Goal: Information Seeking & Learning: Compare options

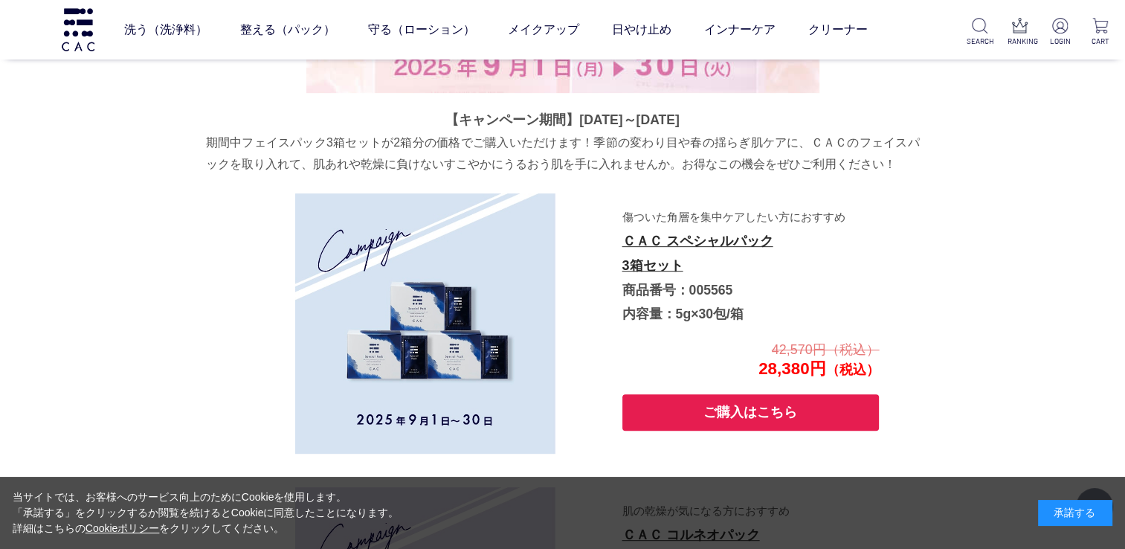
scroll to position [223, 0]
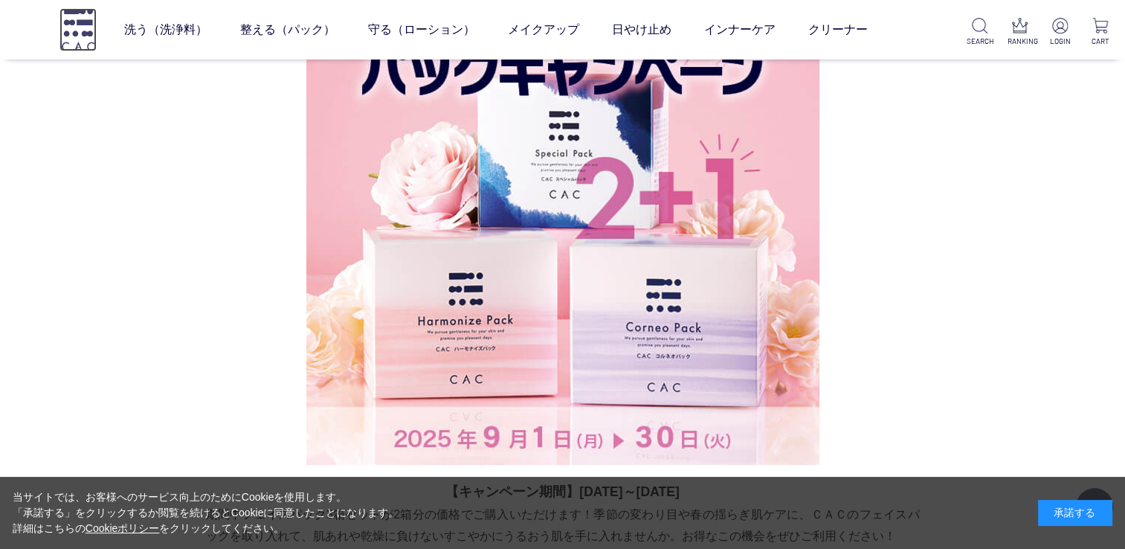
click at [71, 22] on img at bounding box center [77, 29] width 37 height 42
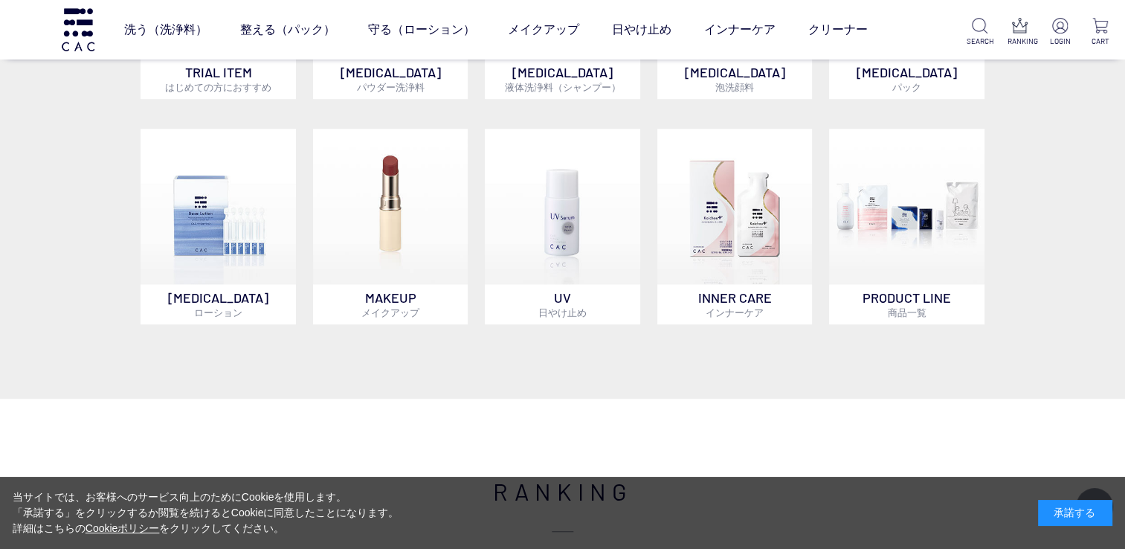
scroll to position [1041, 0]
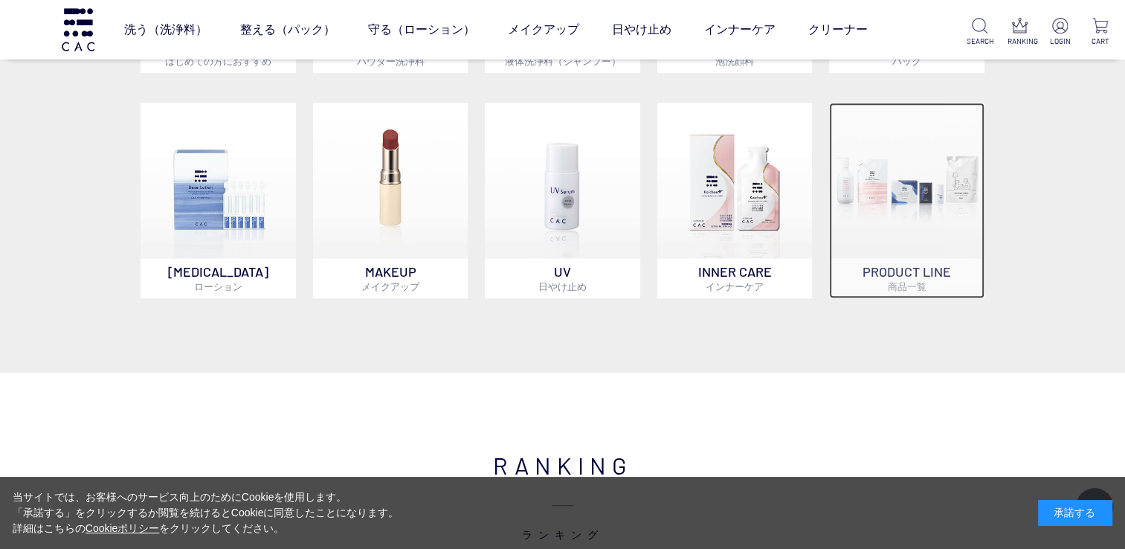
click at [904, 283] on span "商品一覧" at bounding box center [906, 286] width 39 height 12
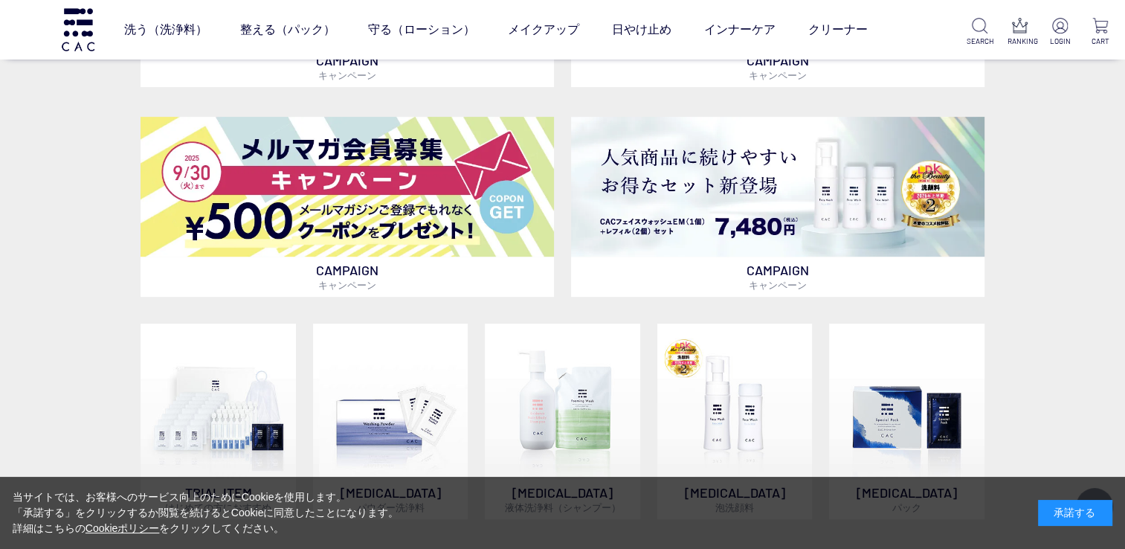
scroll to position [744, 0]
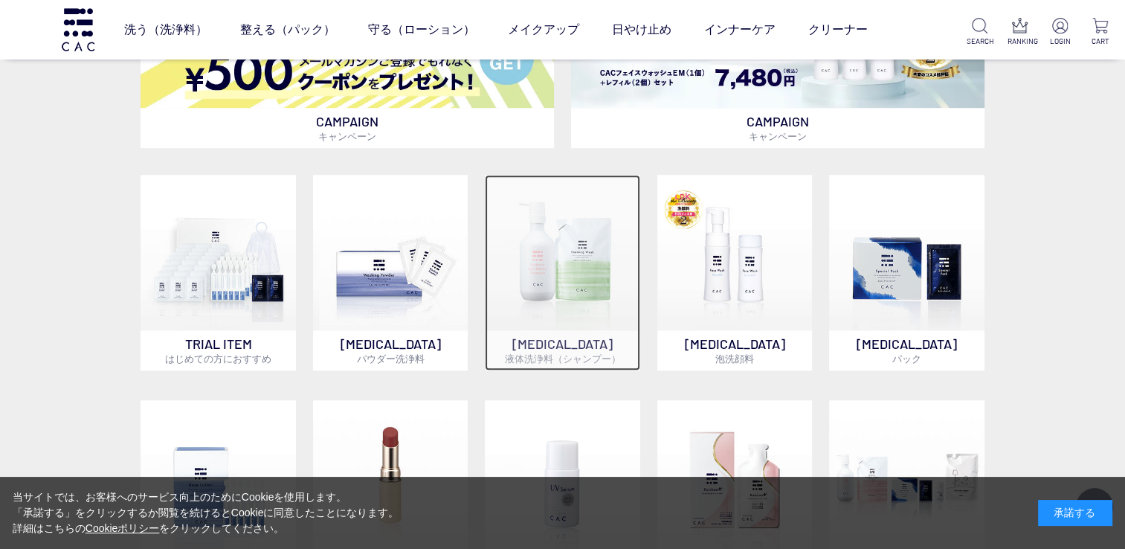
click at [576, 342] on p "SKIN CARE 液体洗浄料（シャンプー）" at bounding box center [562, 350] width 155 height 40
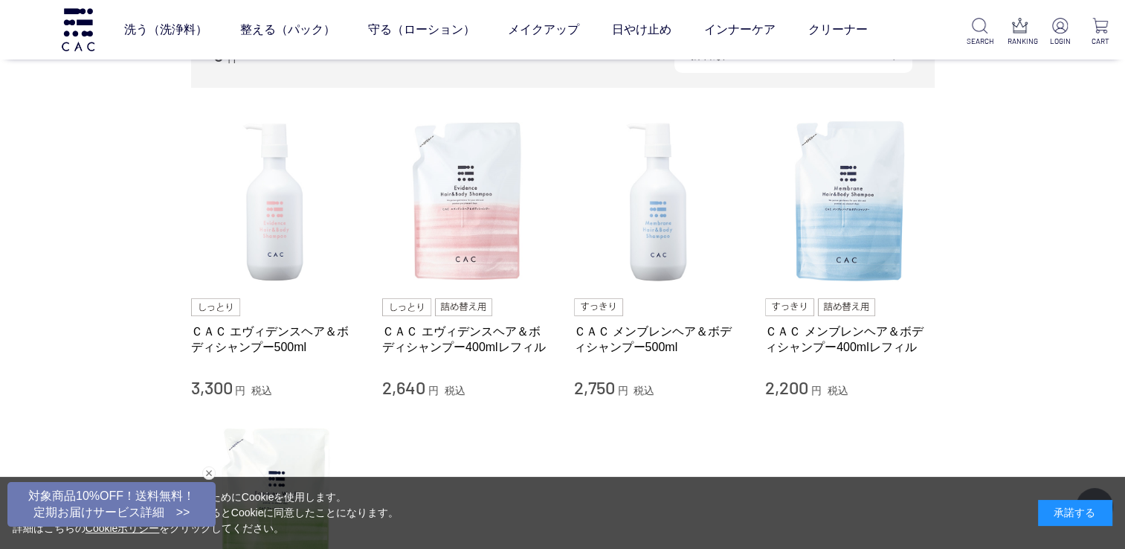
scroll to position [149, 0]
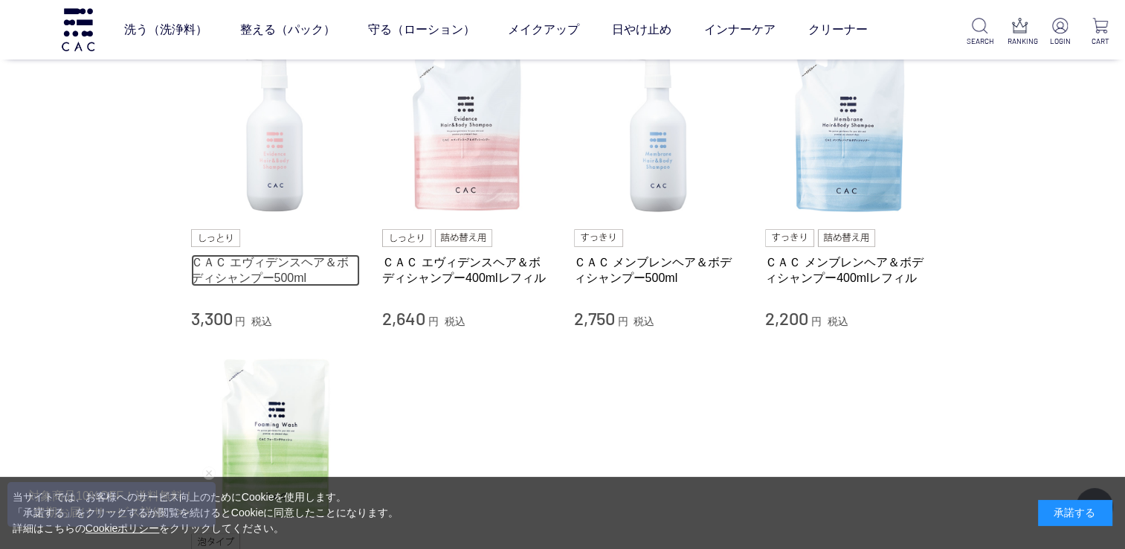
click at [291, 261] on link "ＣＡＣ エヴィデンスヘア＆ボディシャンプー500ml" at bounding box center [276, 270] width 170 height 32
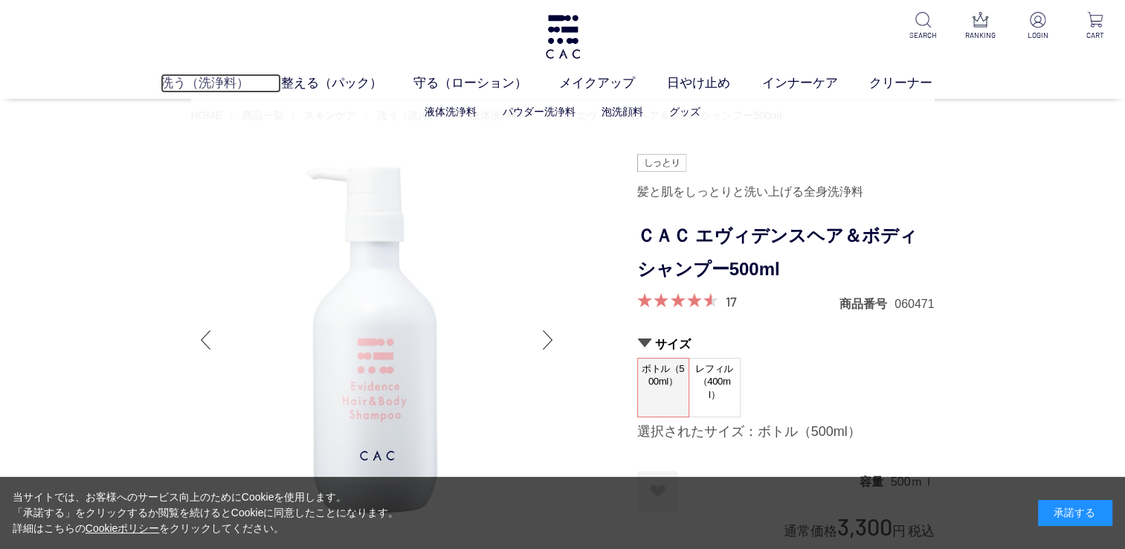
click at [215, 83] on link "洗う（洗浄料）" at bounding box center [221, 83] width 120 height 19
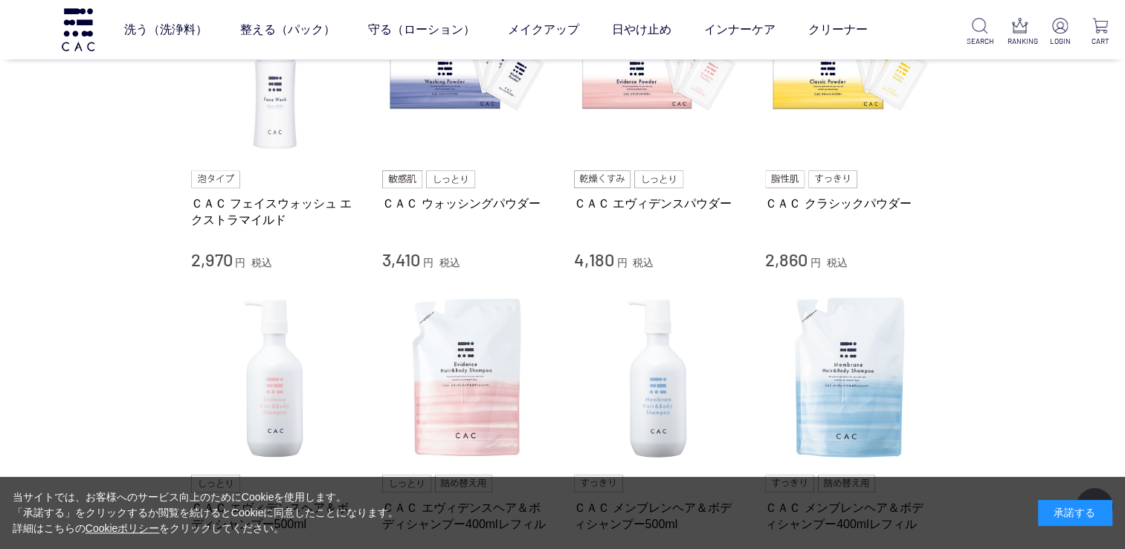
scroll to position [521, 0]
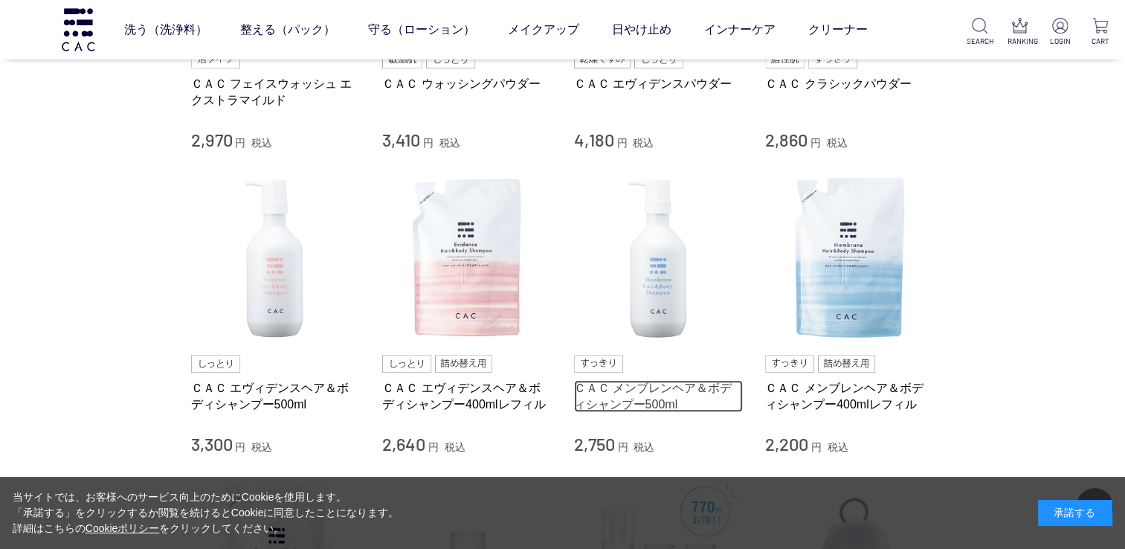
click at [684, 390] on link "ＣＡＣ メンブレンヘア＆ボディシャンプー500ml" at bounding box center [659, 396] width 170 height 32
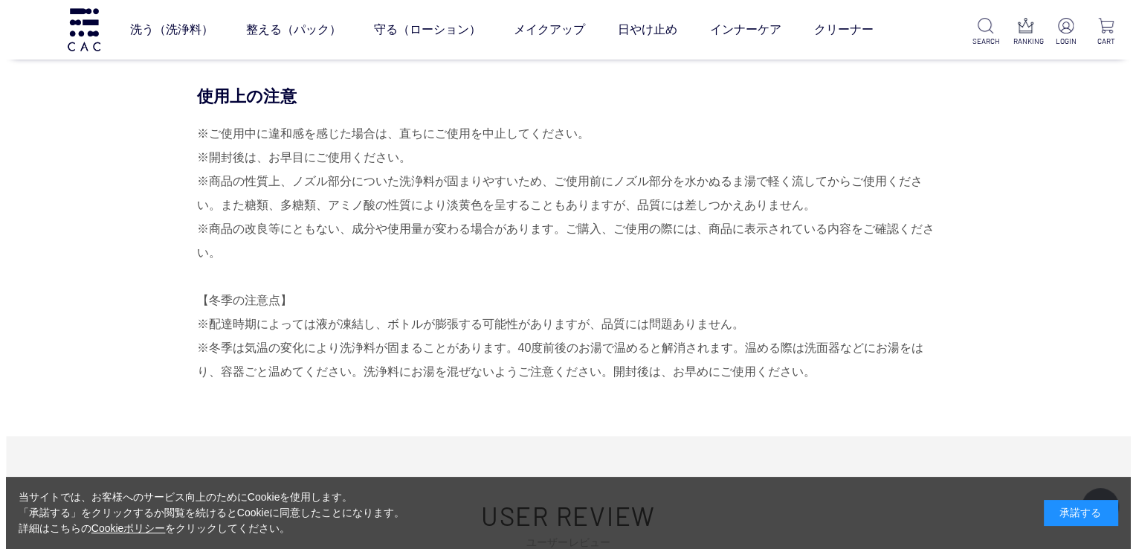
scroll to position [1115, 0]
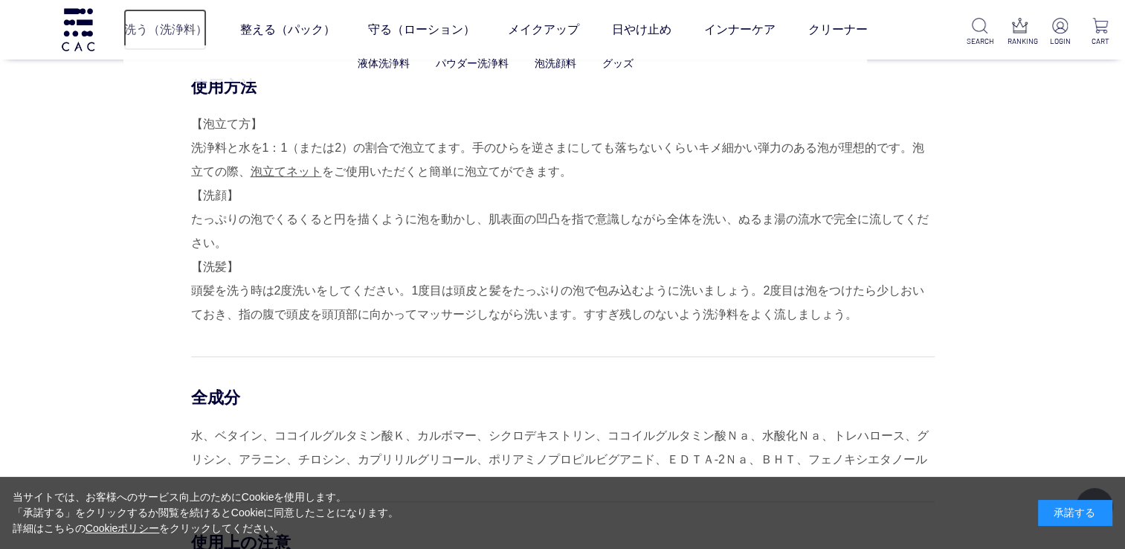
click at [186, 24] on link "洗う（洗浄料）" at bounding box center [164, 30] width 83 height 42
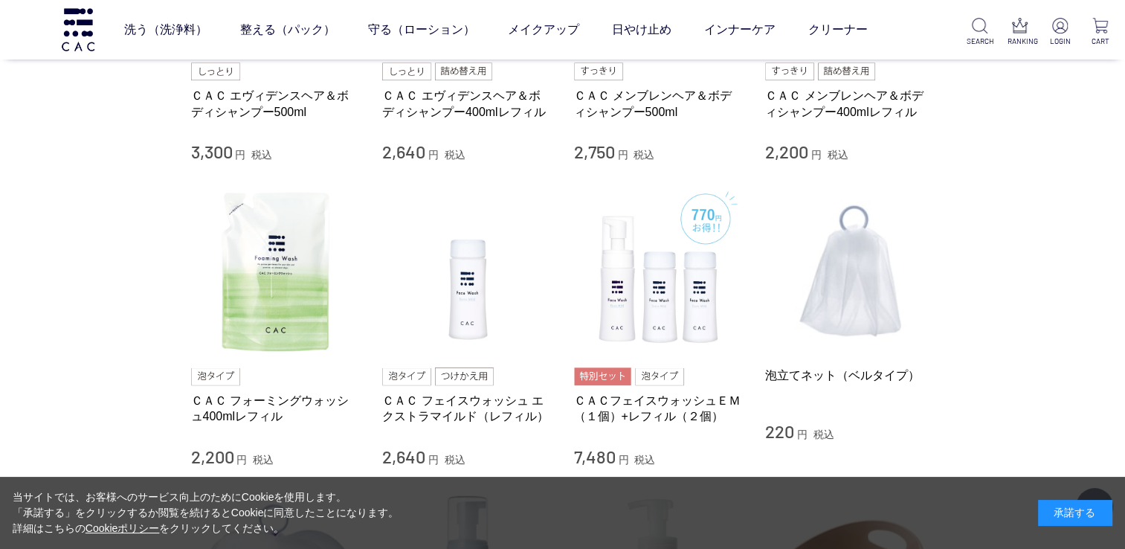
scroll to position [818, 0]
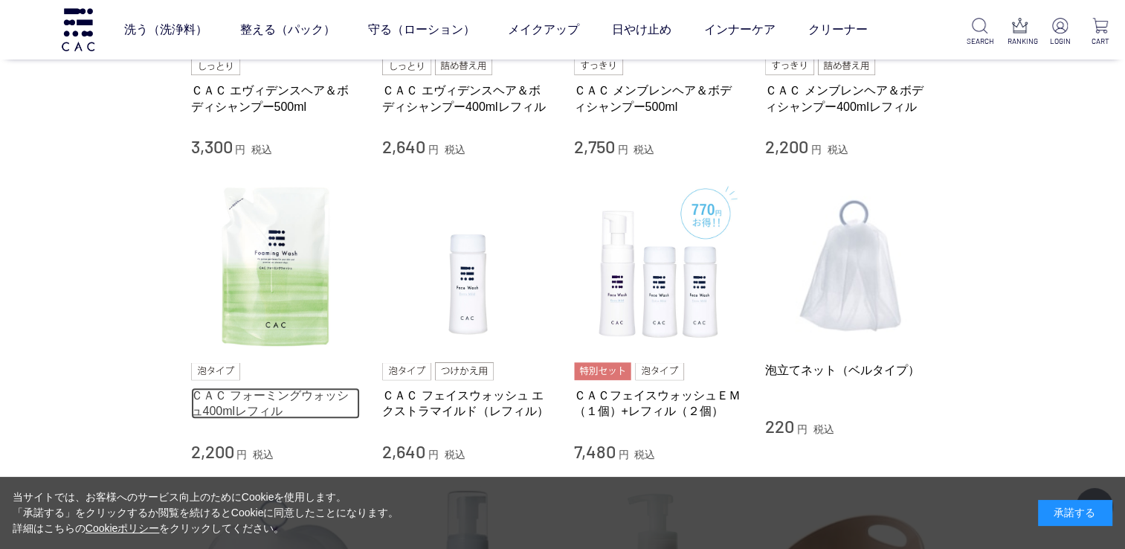
click at [248, 400] on link "ＣＡＣ フォーミングウォッシュ400mlレフィル" at bounding box center [276, 403] width 170 height 32
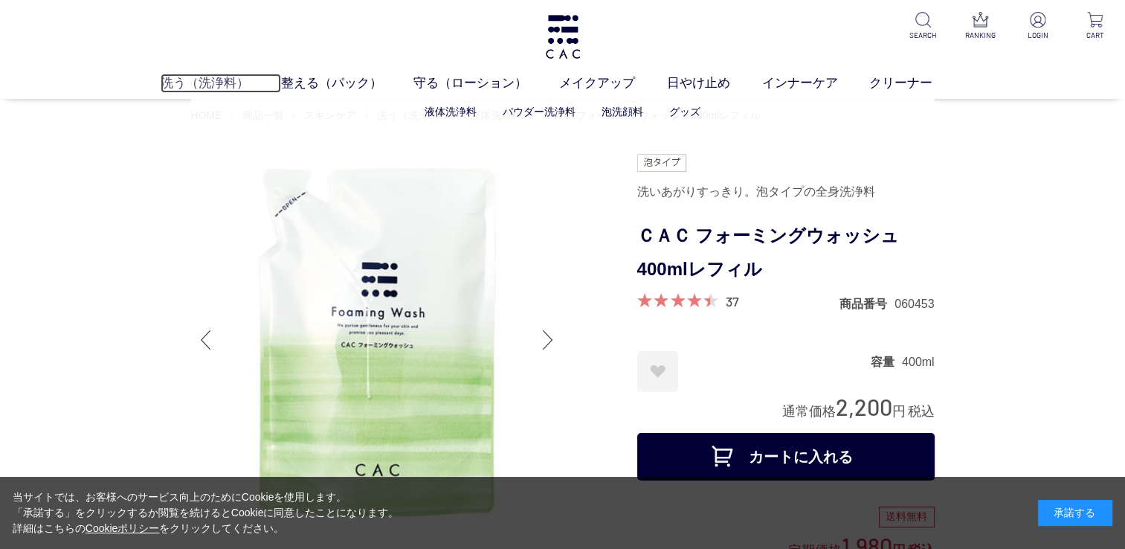
click at [211, 77] on link "洗う（洗浄料）" at bounding box center [221, 83] width 120 height 19
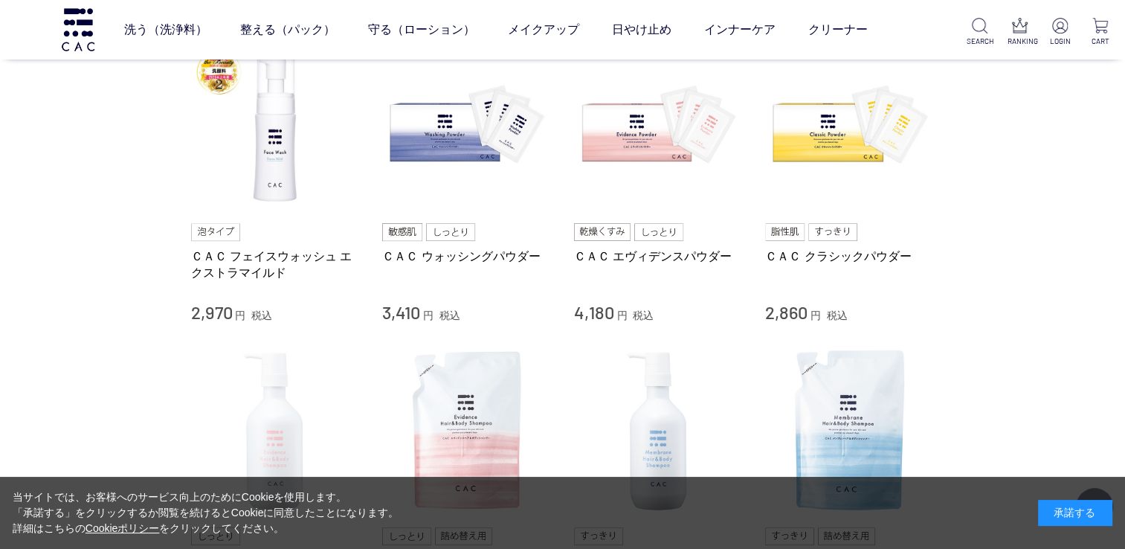
scroll to position [297, 0]
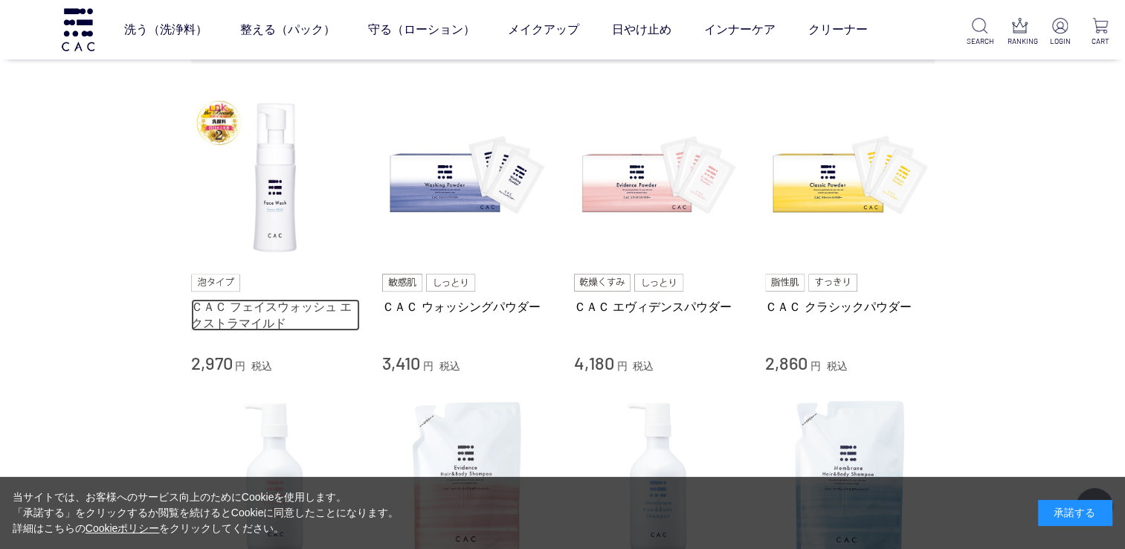
click at [260, 315] on link "ＣＡＣ フェイスウォッシュ エクストラマイルド" at bounding box center [276, 315] width 170 height 32
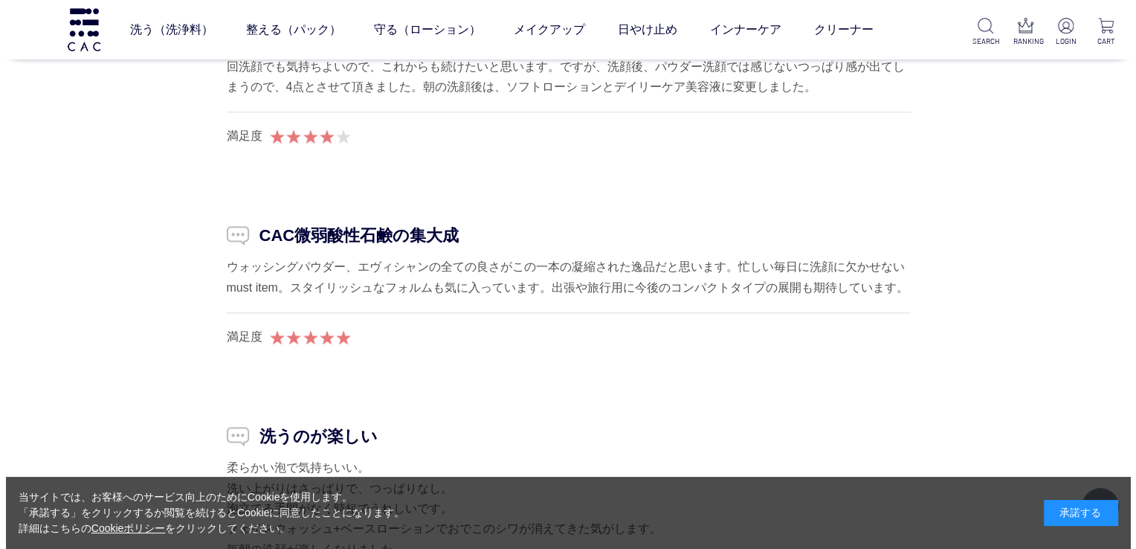
scroll to position [12568, 0]
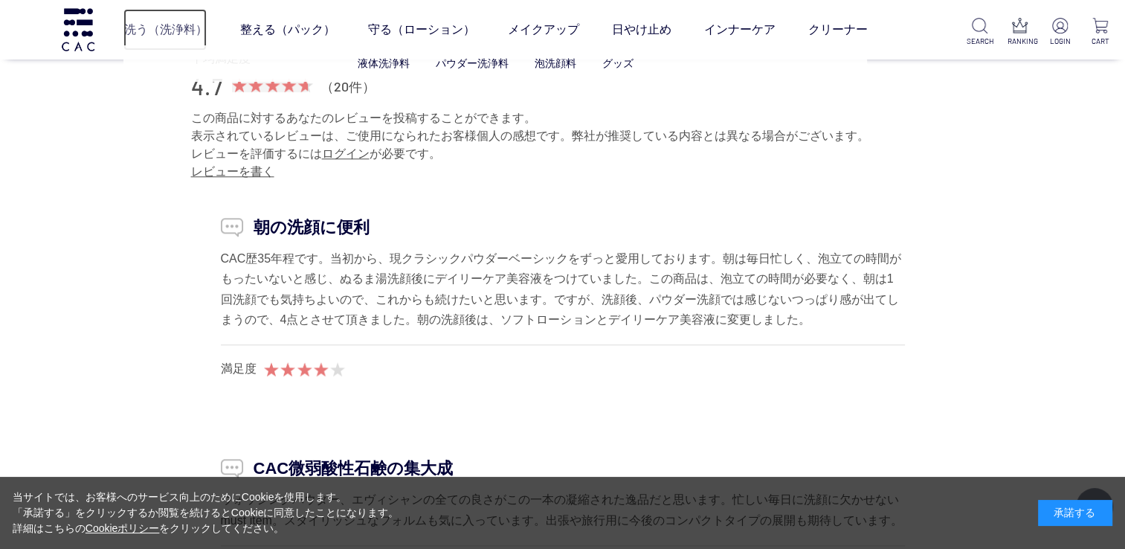
click at [165, 28] on link "洗う（洗浄料）" at bounding box center [164, 30] width 83 height 42
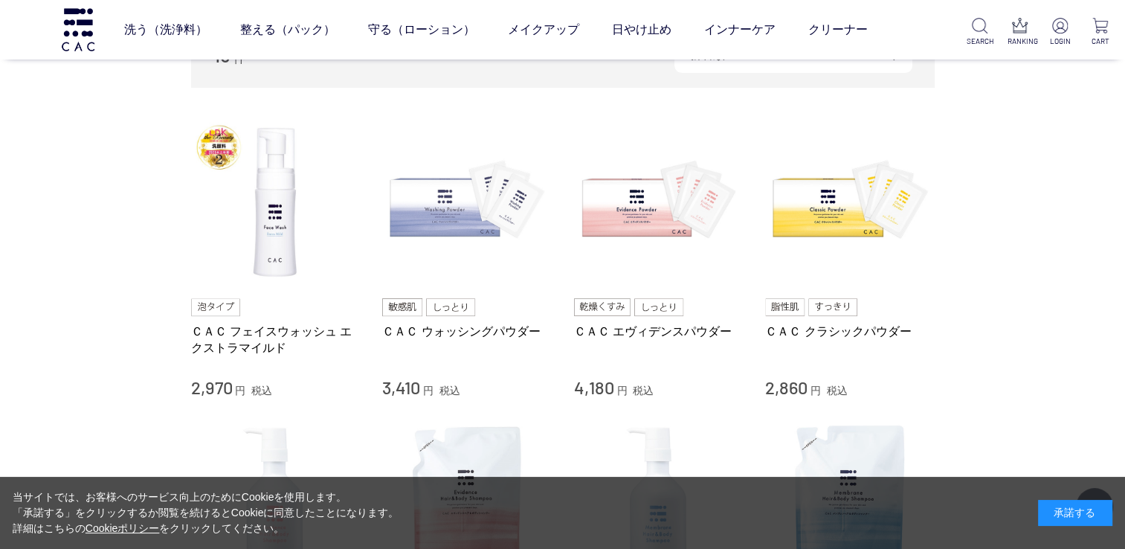
scroll to position [297, 0]
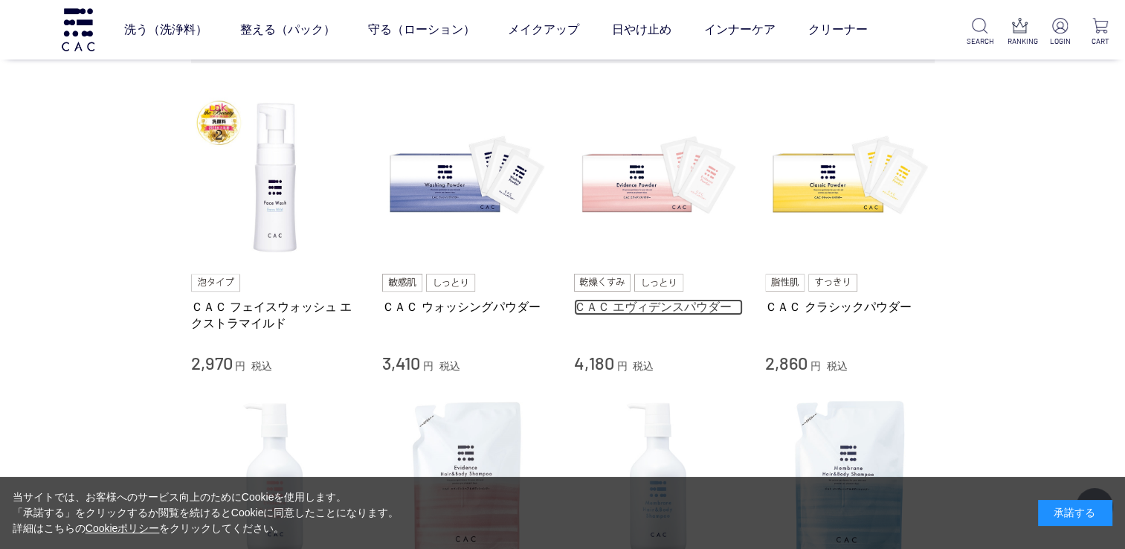
click at [603, 308] on link "ＣＡＣ エヴィデンスパウダー" at bounding box center [659, 307] width 170 height 16
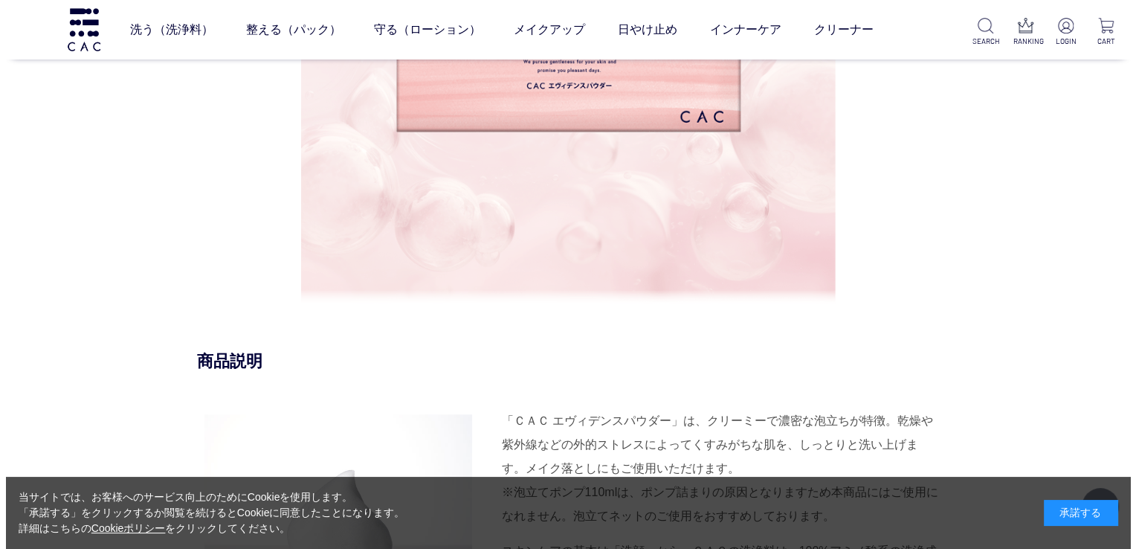
scroll to position [1041, 0]
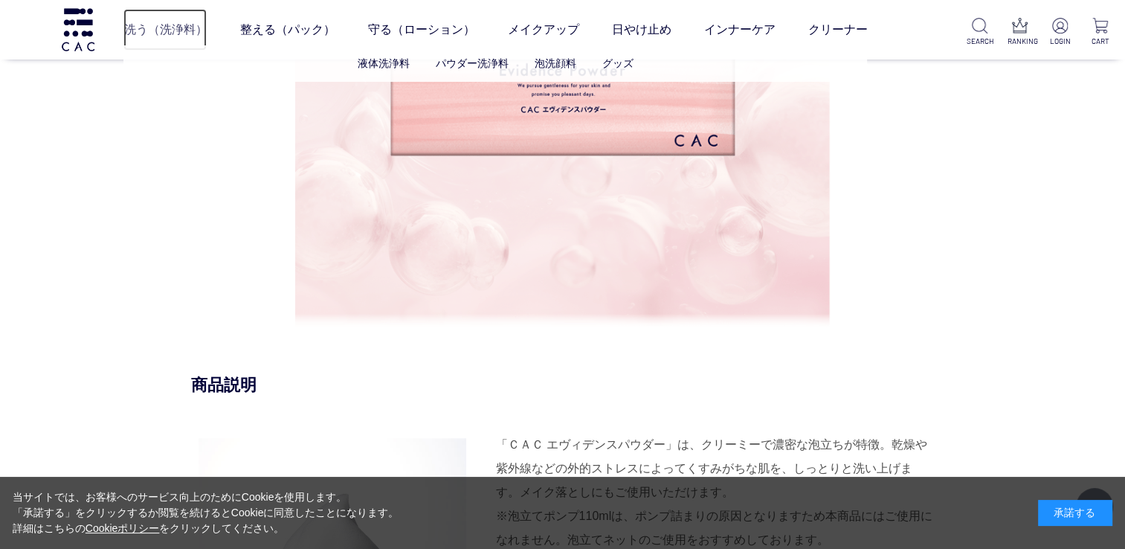
click at [178, 28] on link "洗う（洗浄料）" at bounding box center [164, 30] width 83 height 42
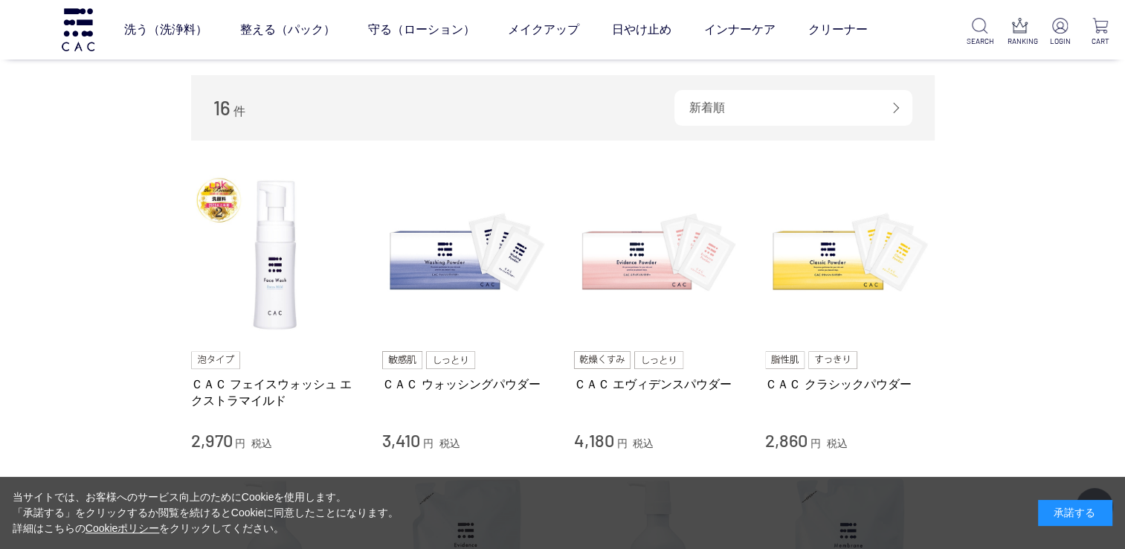
scroll to position [223, 0]
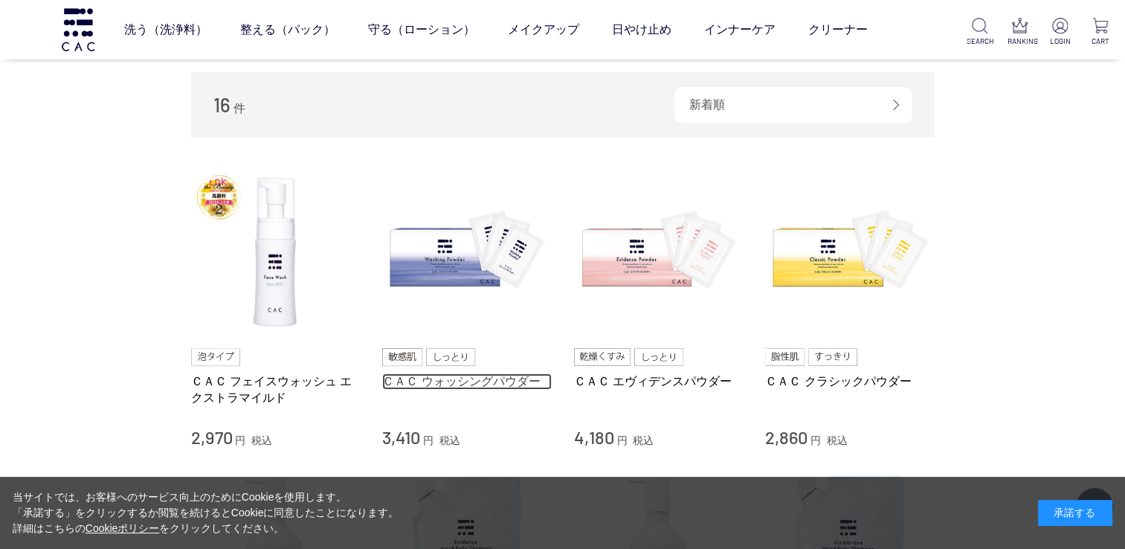
click at [449, 374] on link "ＣＡＣ ウォッシングパウダー" at bounding box center [467, 381] width 170 height 16
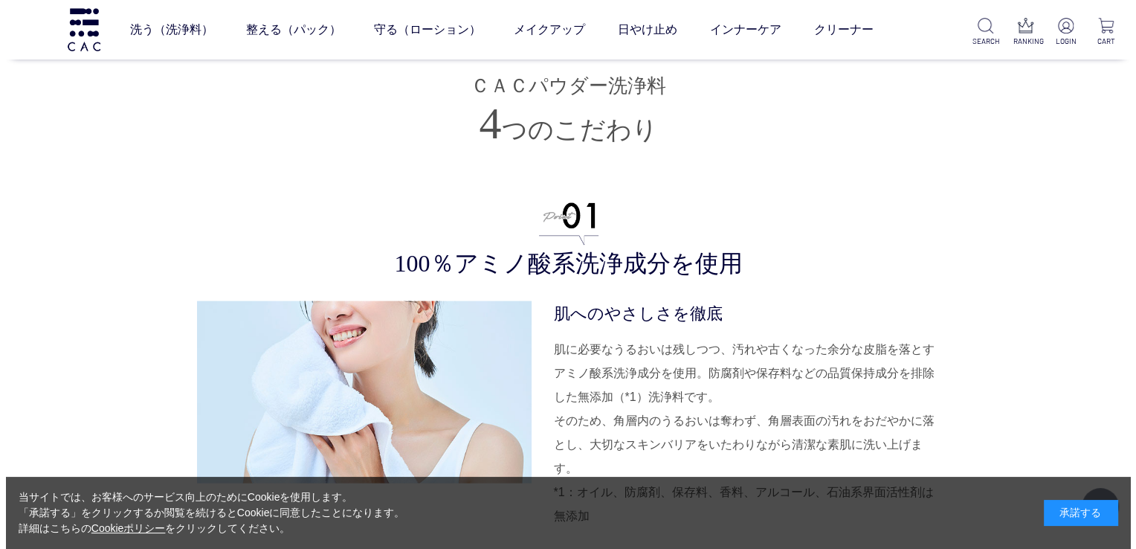
scroll to position [3198, 0]
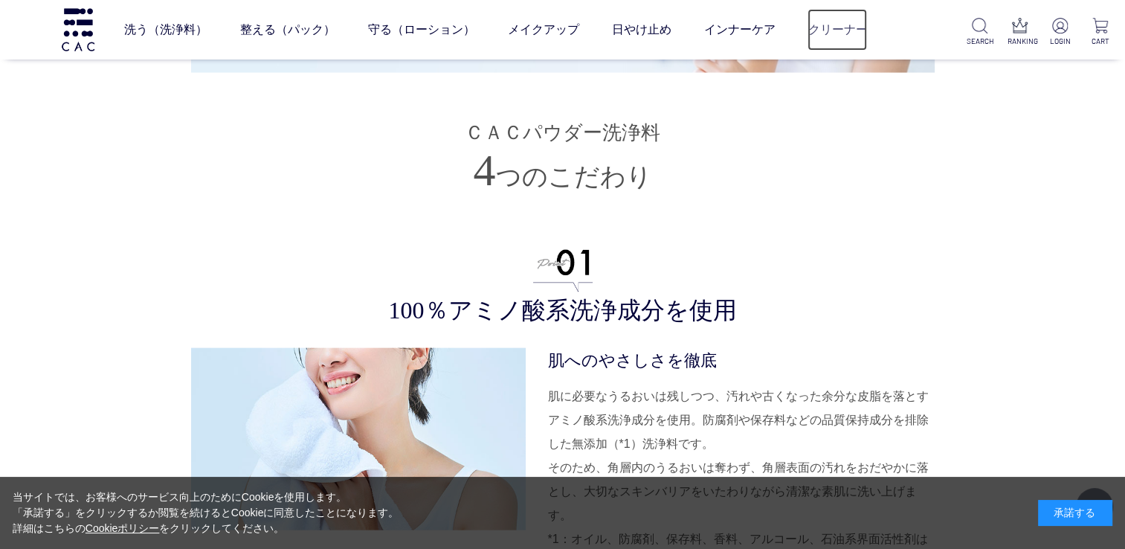
click at [825, 22] on link "クリーナー" at bounding box center [837, 30] width 59 height 42
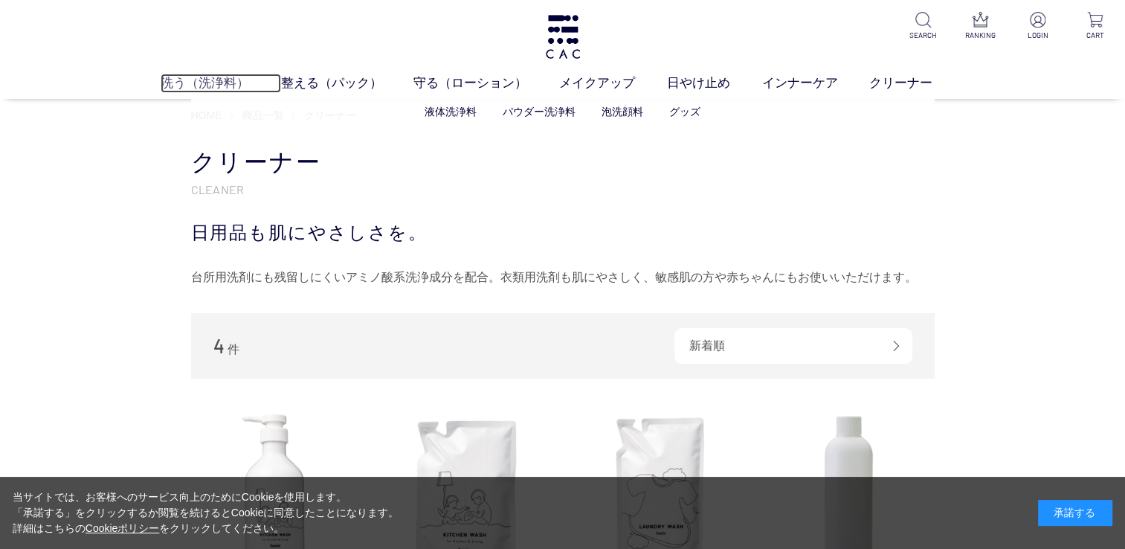
click at [219, 81] on link "洗う（洗浄料）" at bounding box center [221, 83] width 120 height 19
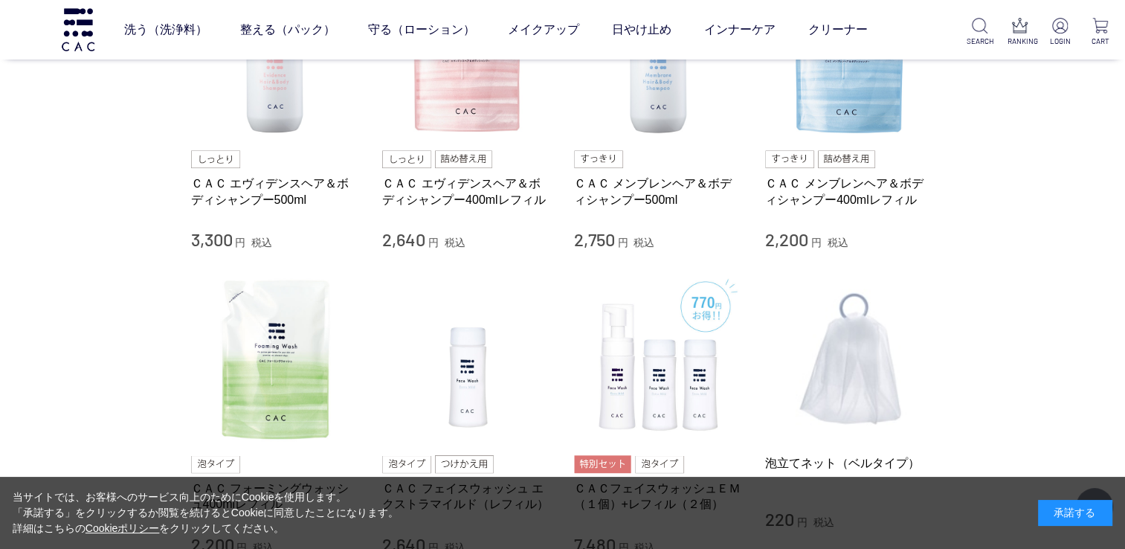
scroll to position [818, 0]
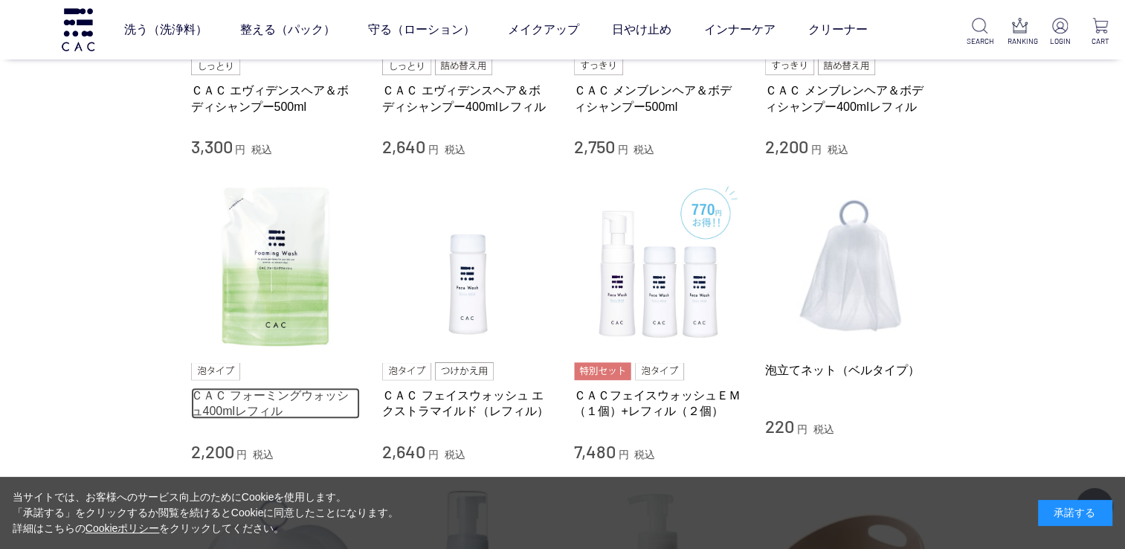
click at [265, 400] on link "ＣＡＣ フォーミングウォッシュ400mlレフィル" at bounding box center [276, 403] width 170 height 32
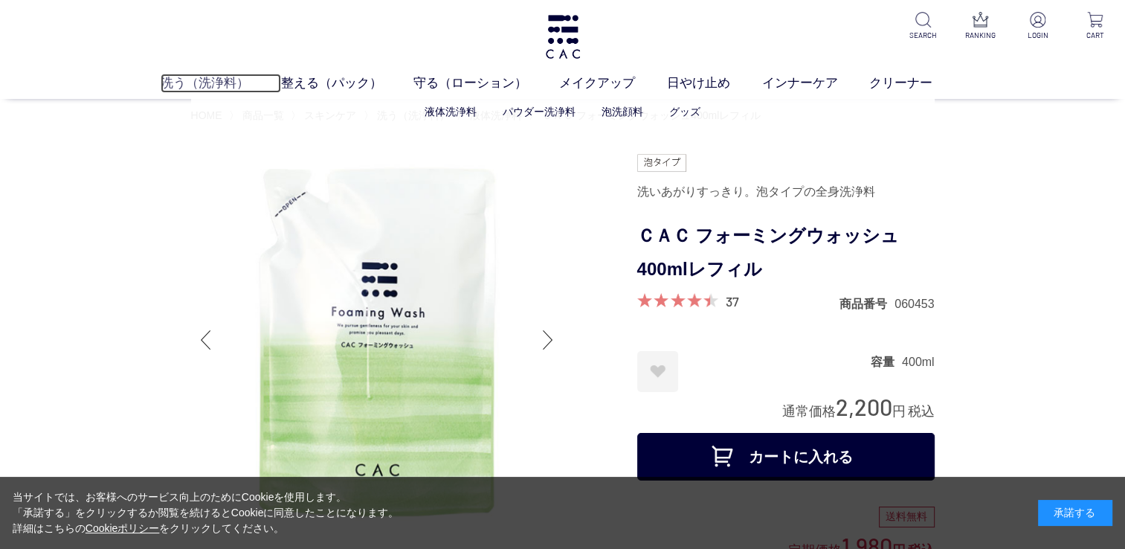
click at [196, 74] on link "洗う（洗浄料）" at bounding box center [221, 83] width 120 height 19
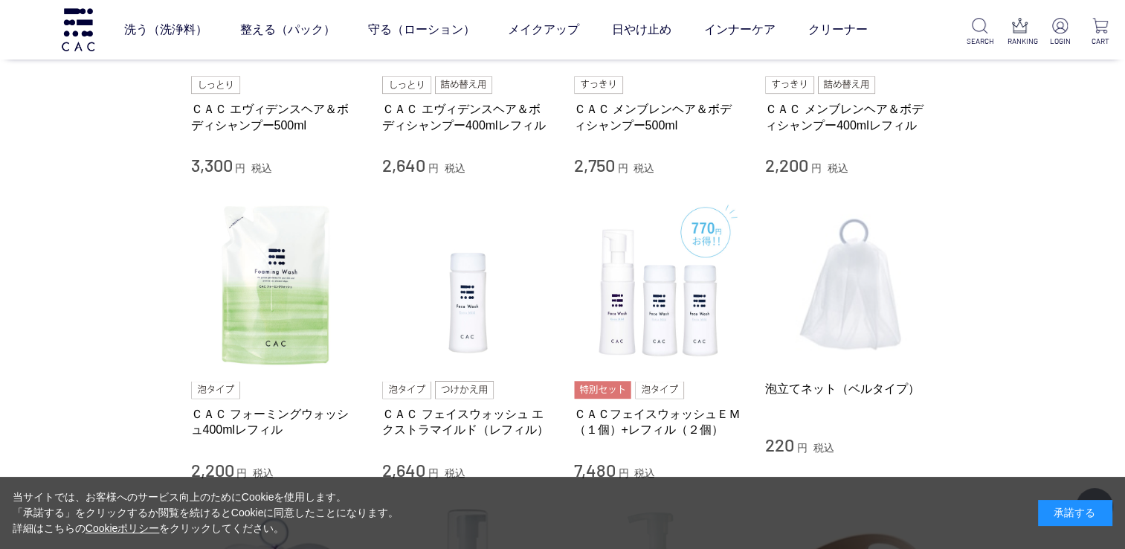
scroll to position [967, 0]
